Goal: Participate in discussion: Engage in conversation with other users on a specific topic

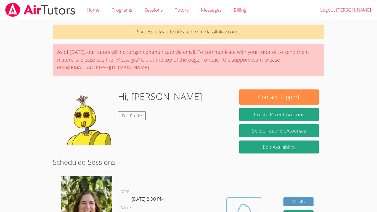
click at [231, 197] on button "Cloud Room" at bounding box center [244, 212] width 36 height 31
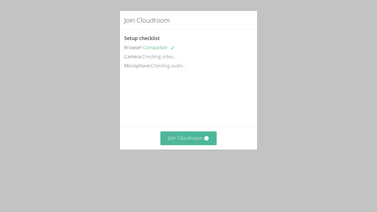
click at [191, 145] on button "Join Cloudroom" at bounding box center [188, 138] width 57 height 14
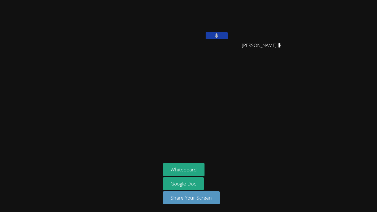
click at [0, 199] on main at bounding box center [80, 106] width 161 height 212
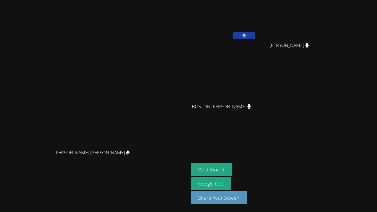
click at [136, 129] on video at bounding box center [94, 94] width 83 height 103
click at [232, 165] on button "Whiteboard" at bounding box center [212, 169] width 42 height 13
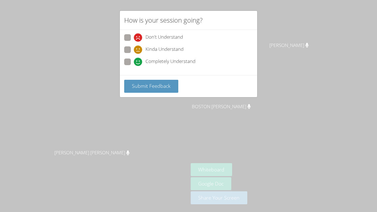
click at [132, 63] on label "Completely Understand" at bounding box center [159, 62] width 71 height 7
click at [134, 63] on input "Completely Understand" at bounding box center [136, 61] width 5 height 5
radio input "true"
click at [151, 86] on span "Submit Feedback" at bounding box center [151, 86] width 39 height 7
